Goal: Communication & Community: Answer question/provide support

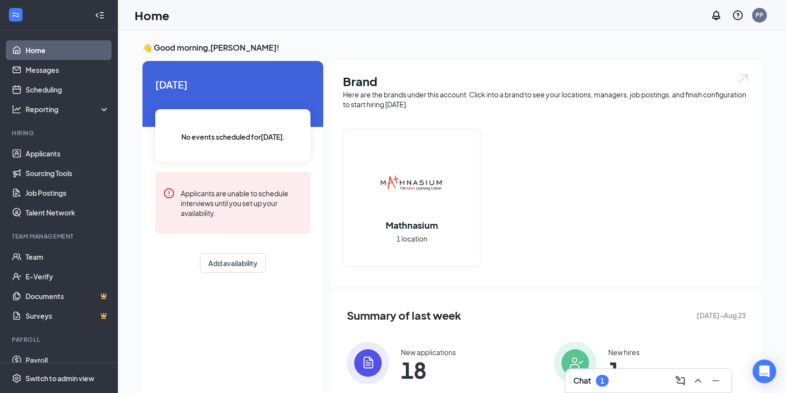
click at [584, 386] on h3 "Chat" at bounding box center [583, 380] width 18 height 11
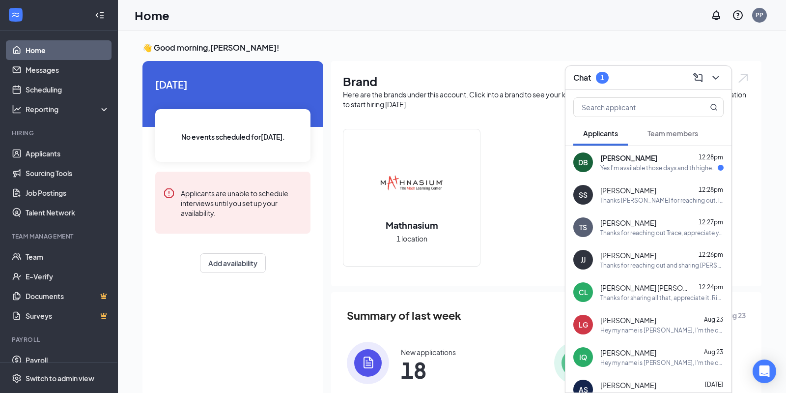
click at [645, 168] on div "Yes I'm available those days and th highest level of math I've completed is 12t…" at bounding box center [659, 168] width 117 height 8
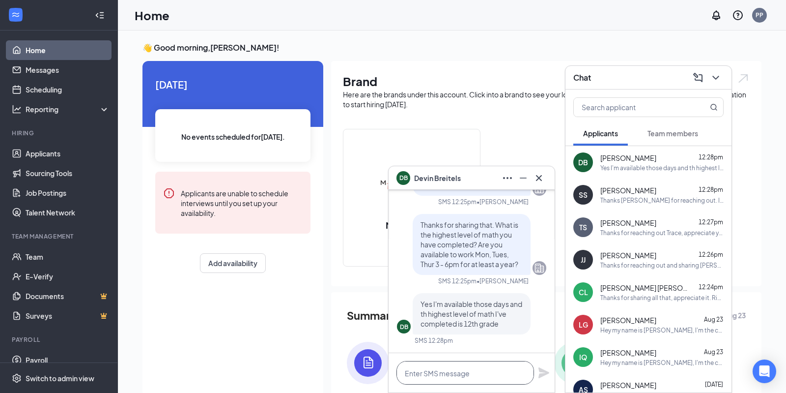
click at [434, 369] on textarea at bounding box center [466, 373] width 138 height 24
type textarea "Ok I will get back to you."
click at [542, 373] on icon "Plane" at bounding box center [544, 373] width 12 height 12
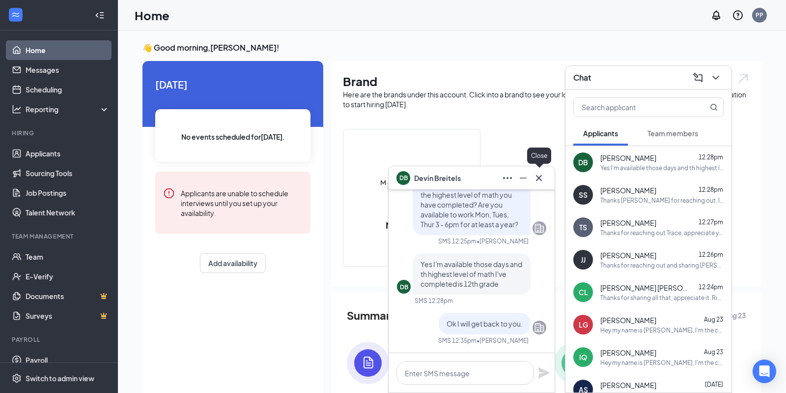
click at [542, 178] on icon "Cross" at bounding box center [539, 178] width 12 height 12
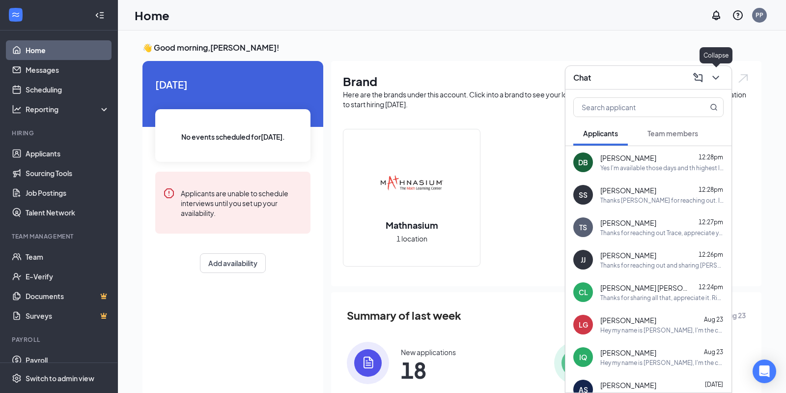
click at [720, 77] on icon "ChevronDown" at bounding box center [716, 78] width 12 height 12
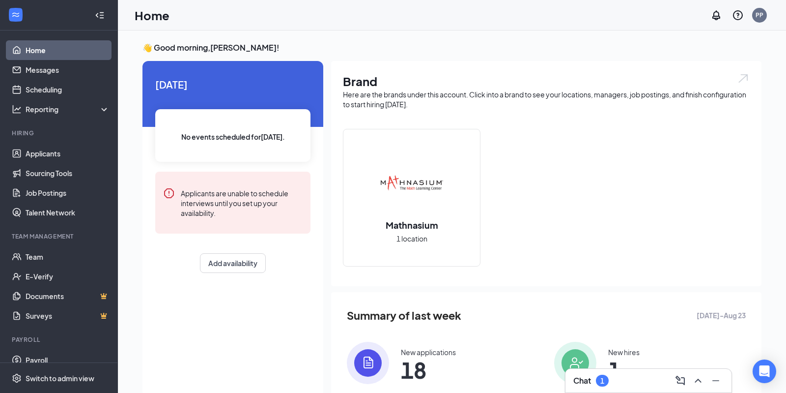
click at [576, 370] on div "Chat 1" at bounding box center [649, 381] width 166 height 24
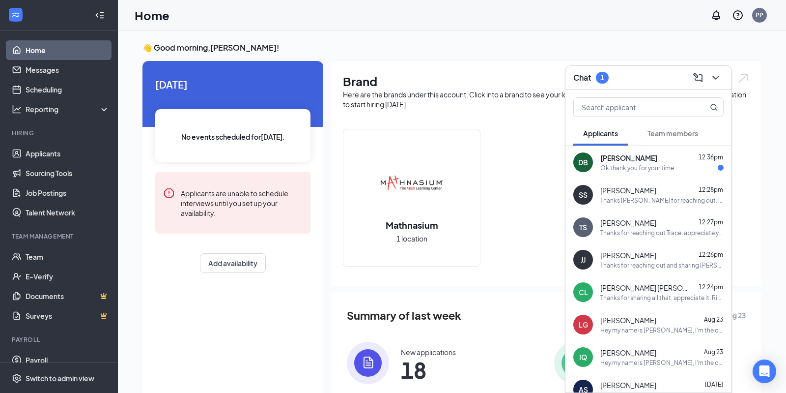
click at [672, 161] on div "[PERSON_NAME] 12:36pm" at bounding box center [662, 158] width 123 height 10
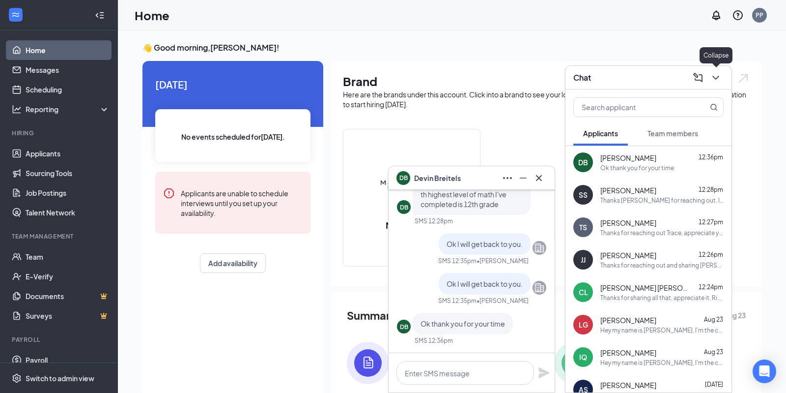
click at [719, 78] on icon "ChevronDown" at bounding box center [716, 78] width 12 height 12
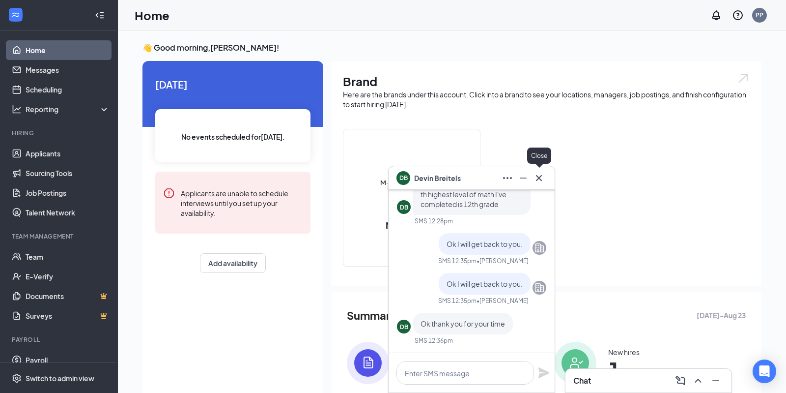
click at [538, 171] on button at bounding box center [539, 178] width 16 height 16
